Goal: Transaction & Acquisition: Purchase product/service

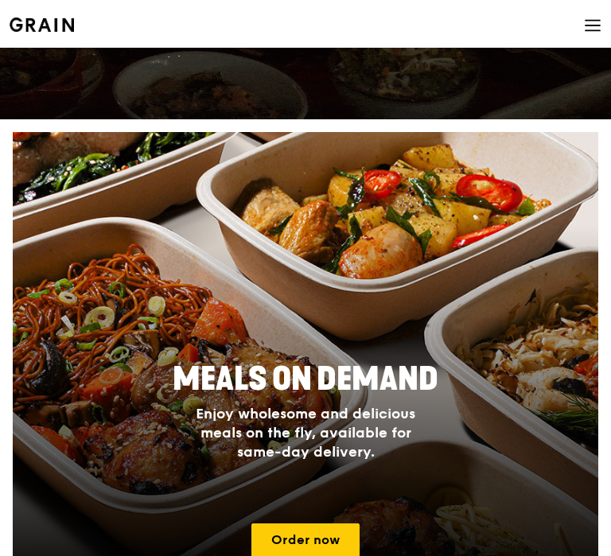
scroll to position [364, 0]
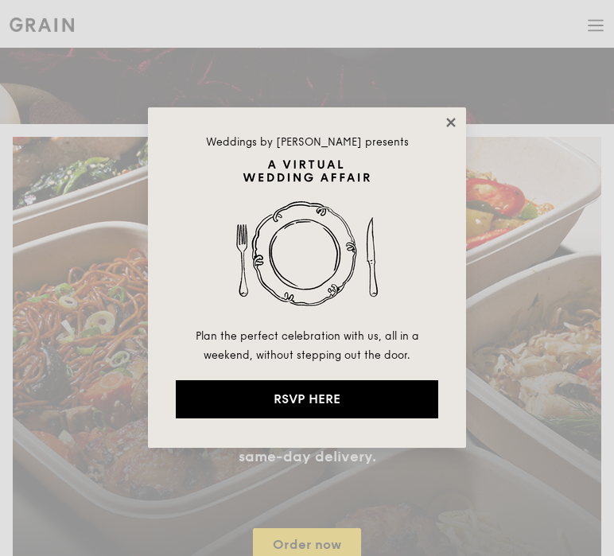
click at [450, 122] on icon at bounding box center [450, 122] width 9 height 9
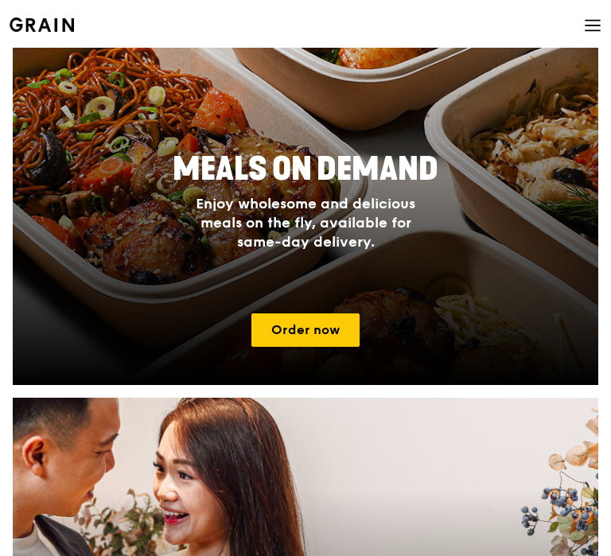
scroll to position [0, 0]
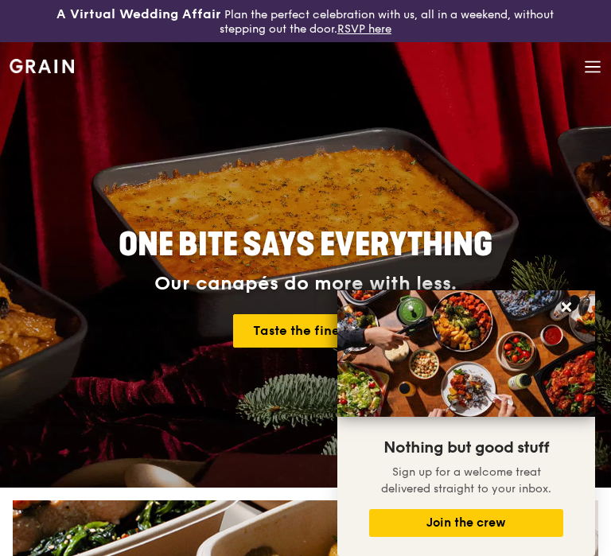
click at [592, 62] on icon at bounding box center [593, 62] width 14 height 0
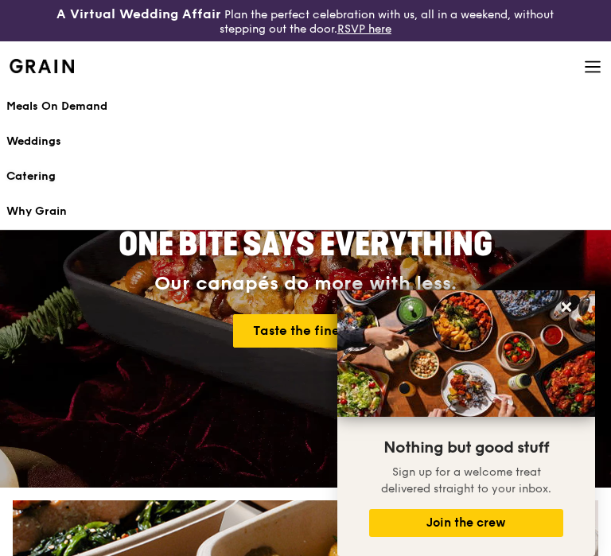
click at [26, 171] on div "Catering" at bounding box center [305, 177] width 598 height 16
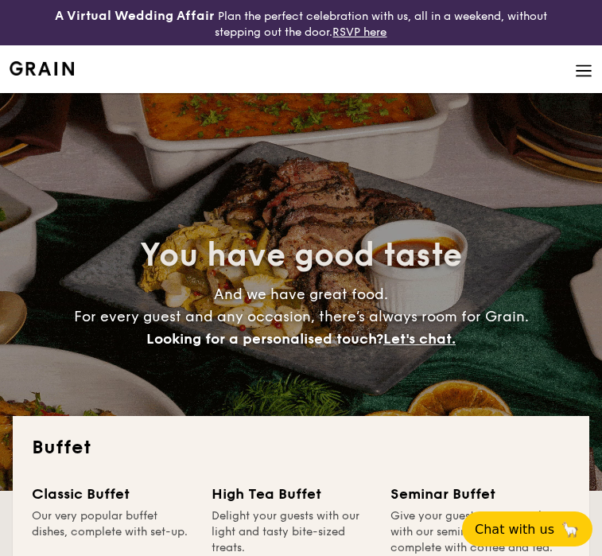
select select
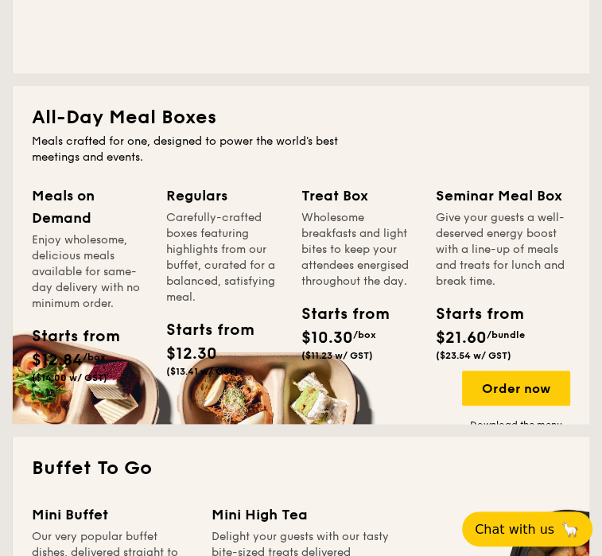
scroll to position [718, 0]
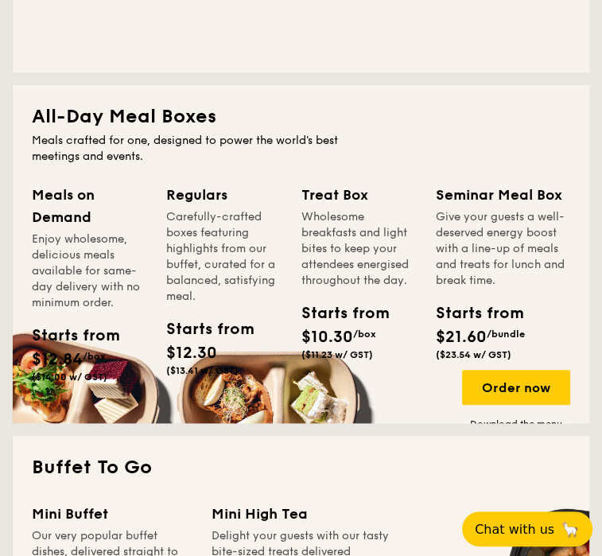
click at [73, 376] on div "Meals on Demand Enjoy wholesome, delicious meals available for same-day deliver…" at bounding box center [99, 306] width 134 height 244
click at [507, 370] on div "Order now" at bounding box center [516, 387] width 108 height 35
